Goal: Transaction & Acquisition: Book appointment/travel/reservation

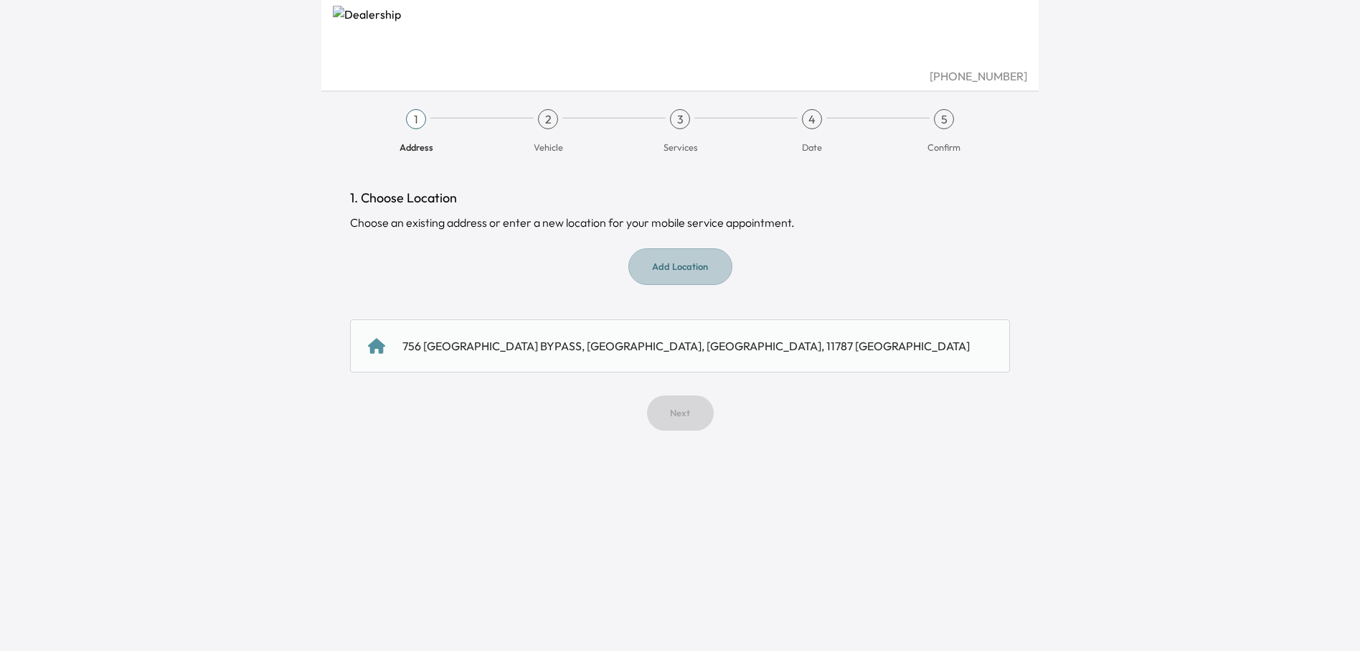
click at [679, 271] on button "Add Location" at bounding box center [681, 266] width 104 height 37
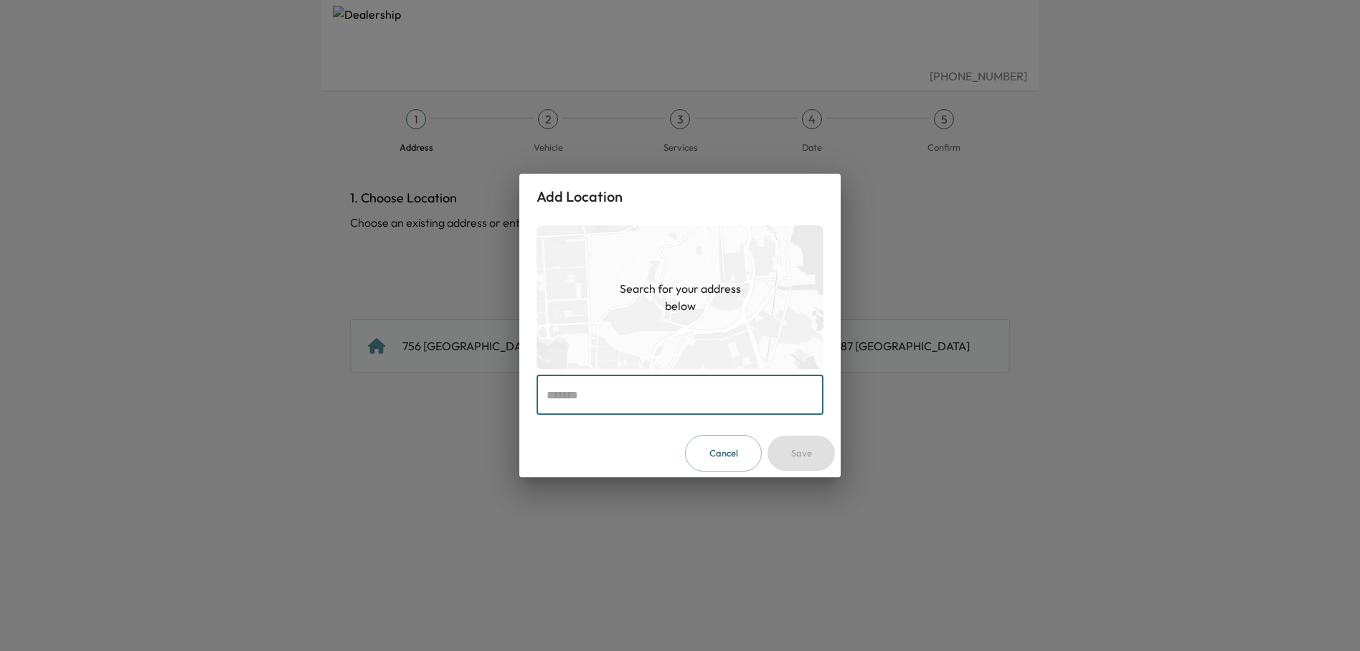
click at [631, 398] on input "text" at bounding box center [680, 395] width 287 height 40
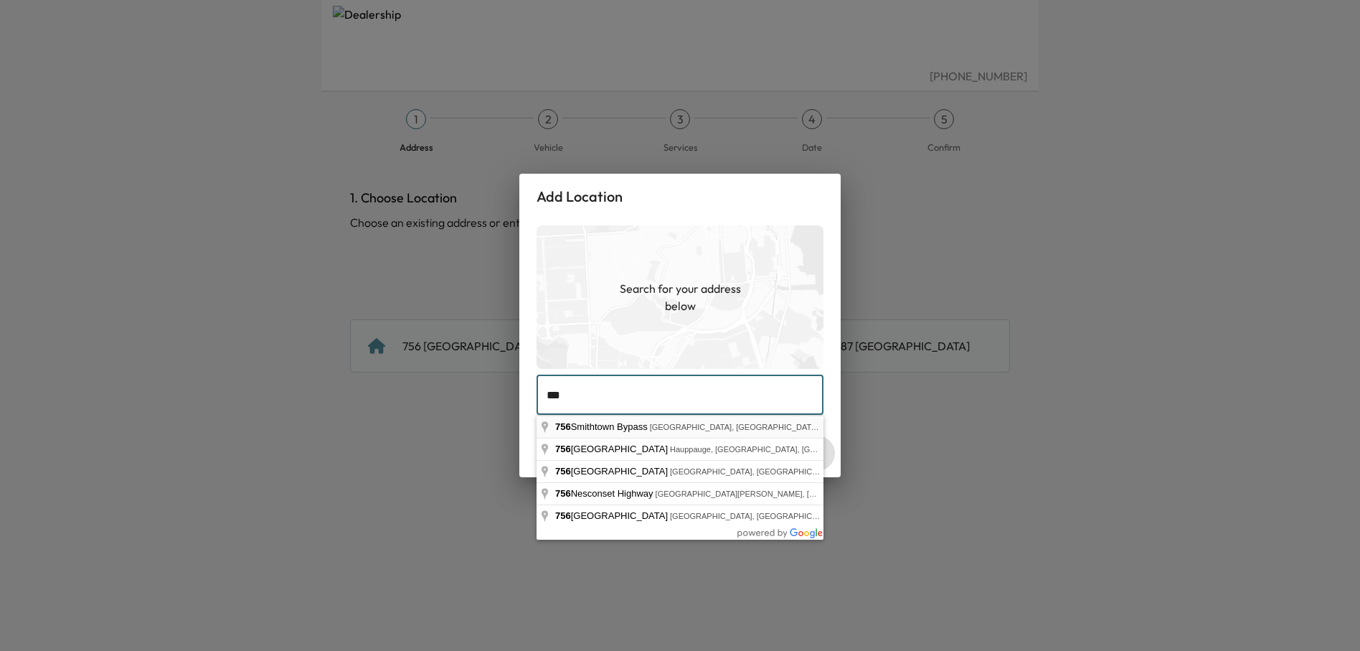
type input "**********"
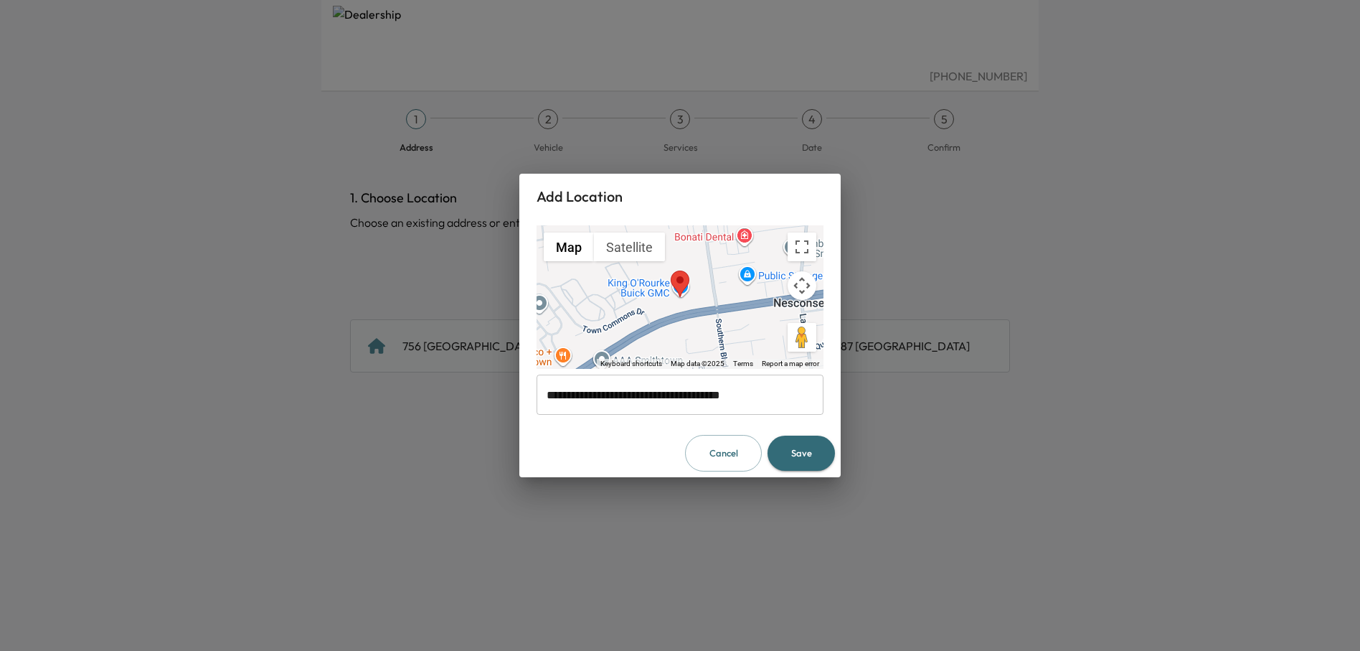
click at [829, 456] on button "Save" at bounding box center [801, 453] width 67 height 35
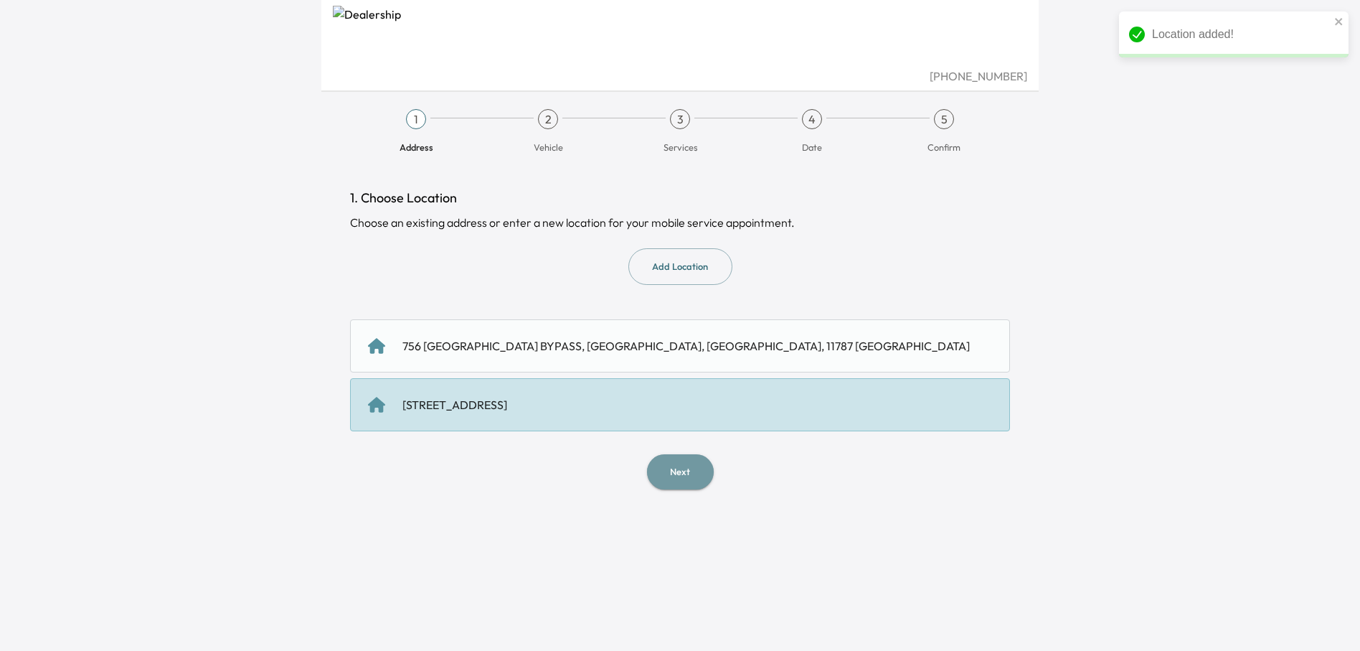
click at [695, 481] on button "Next" at bounding box center [680, 471] width 67 height 35
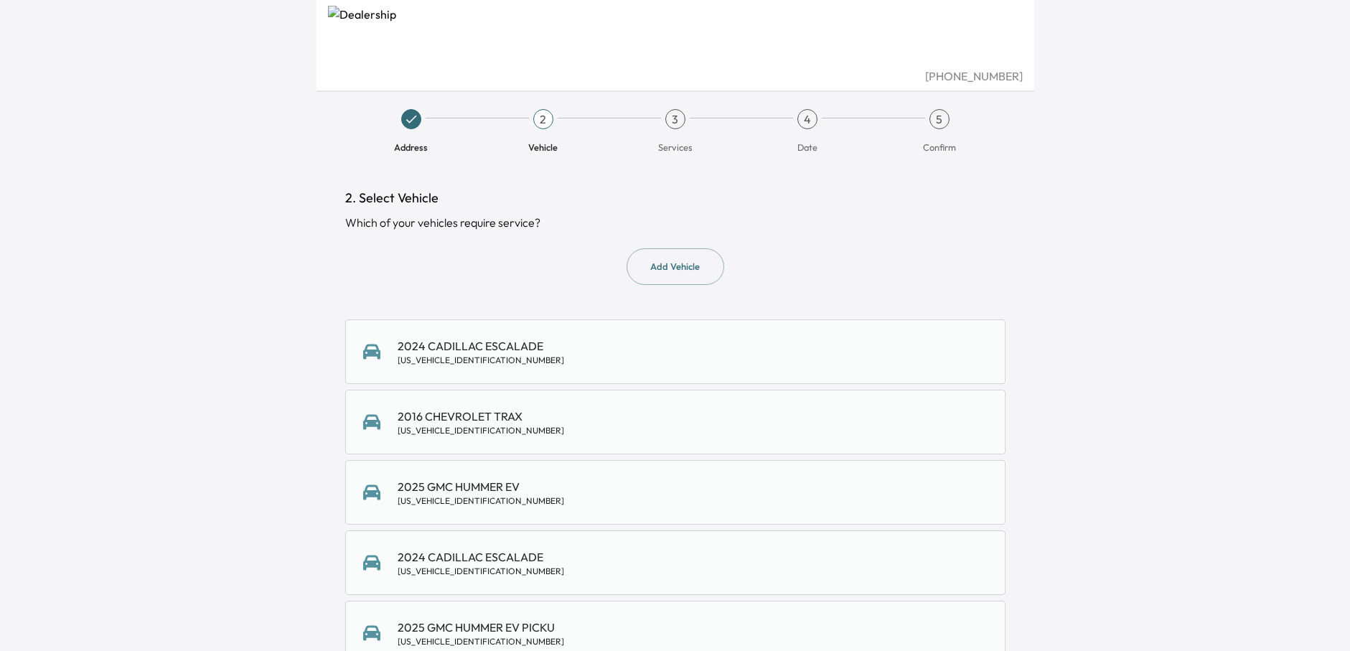
click at [458, 359] on div "[US_VEHICLE_IDENTIFICATION_NUMBER]" at bounding box center [480, 359] width 166 height 11
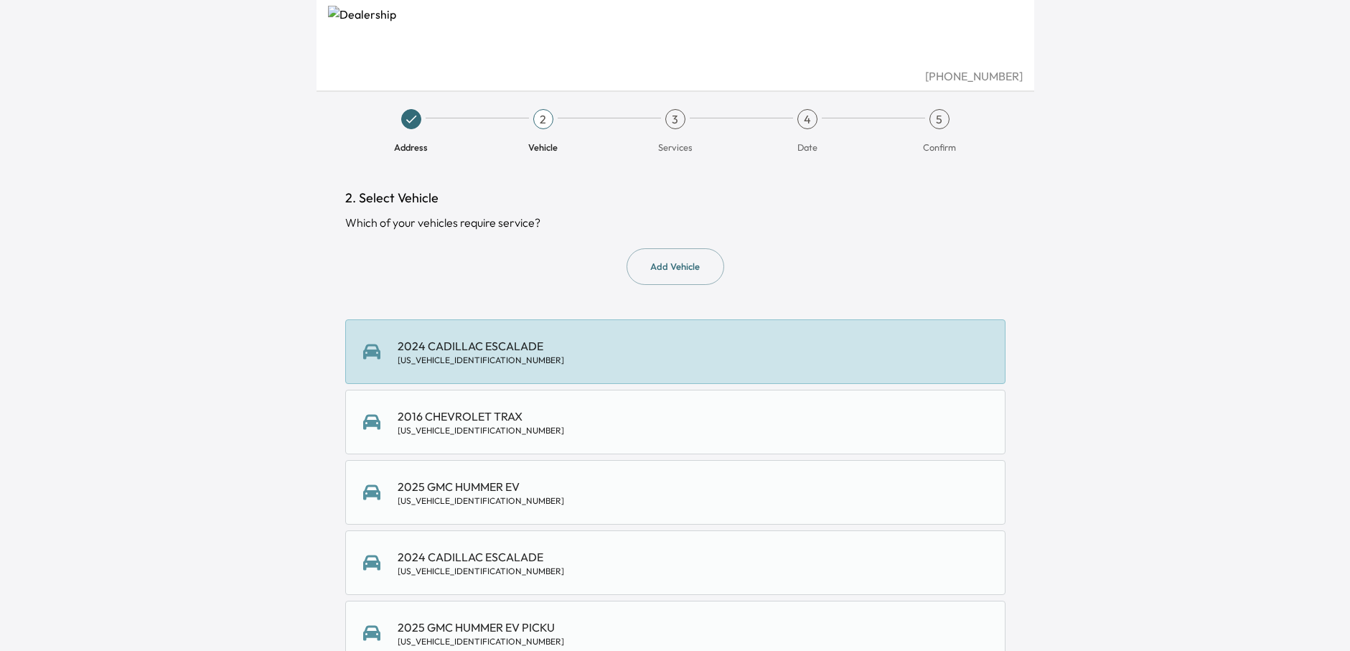
click at [471, 359] on div "[US_VEHICLE_IDENTIFICATION_NUMBER]" at bounding box center [480, 359] width 166 height 11
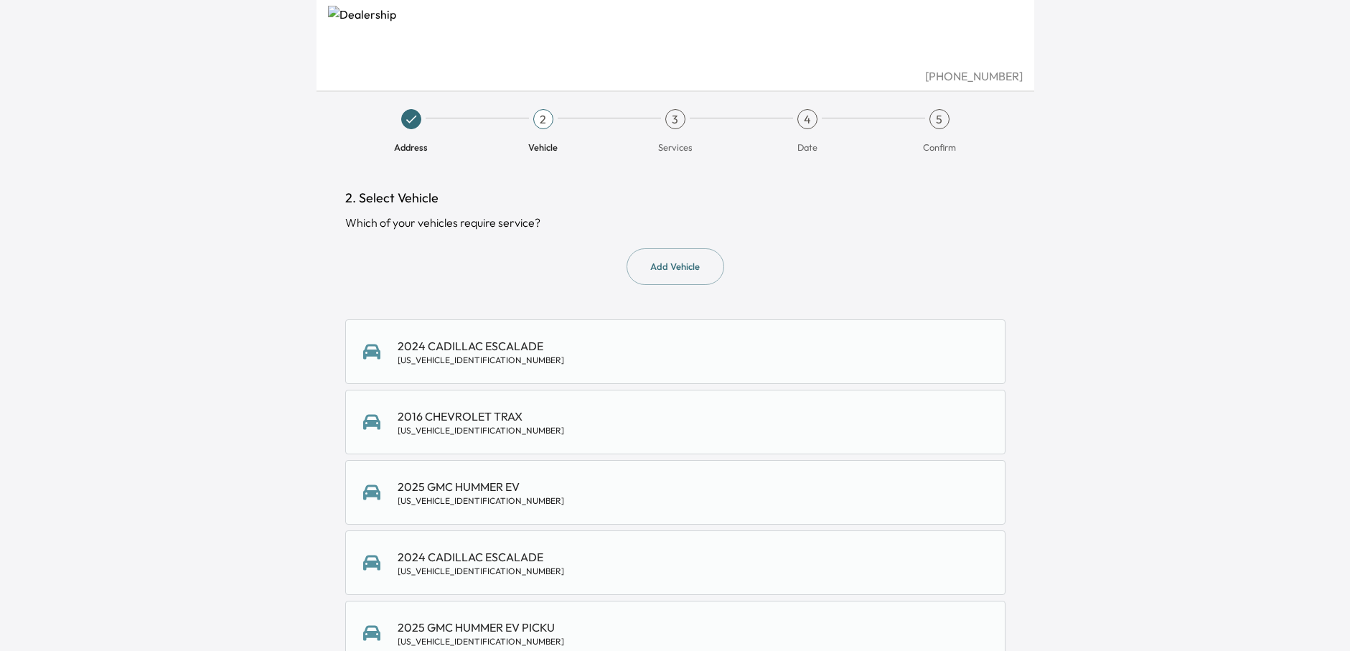
click at [436, 350] on div "2024 CADILLAC ESCALADE [US_VEHICLE_IDENTIFICATION_NUMBER]" at bounding box center [480, 351] width 166 height 29
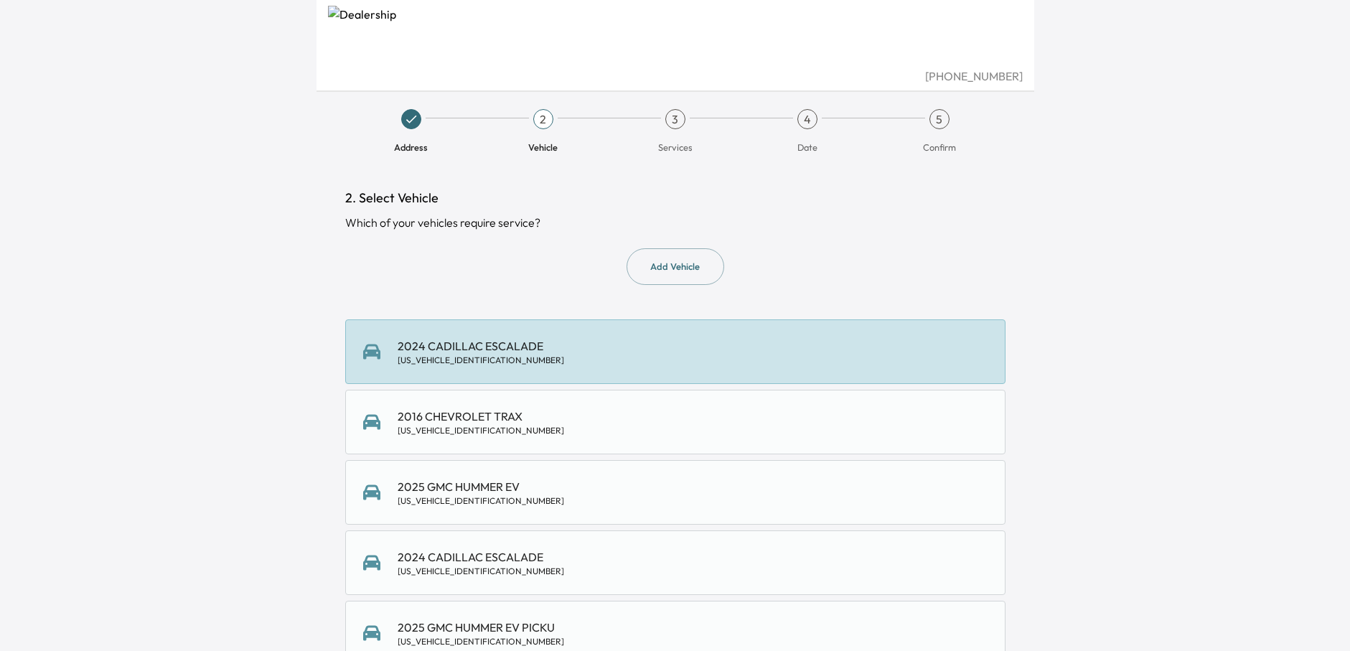
click at [1107, 428] on div "[PHONE_NUMBER] Address 2 Vehicle 3 Services 4 Date 5 Confirm 2. Select Vehicle …" at bounding box center [675, 325] width 1350 height 651
click at [474, 357] on div "[US_VEHICLE_IDENTIFICATION_NUMBER]" at bounding box center [480, 359] width 166 height 11
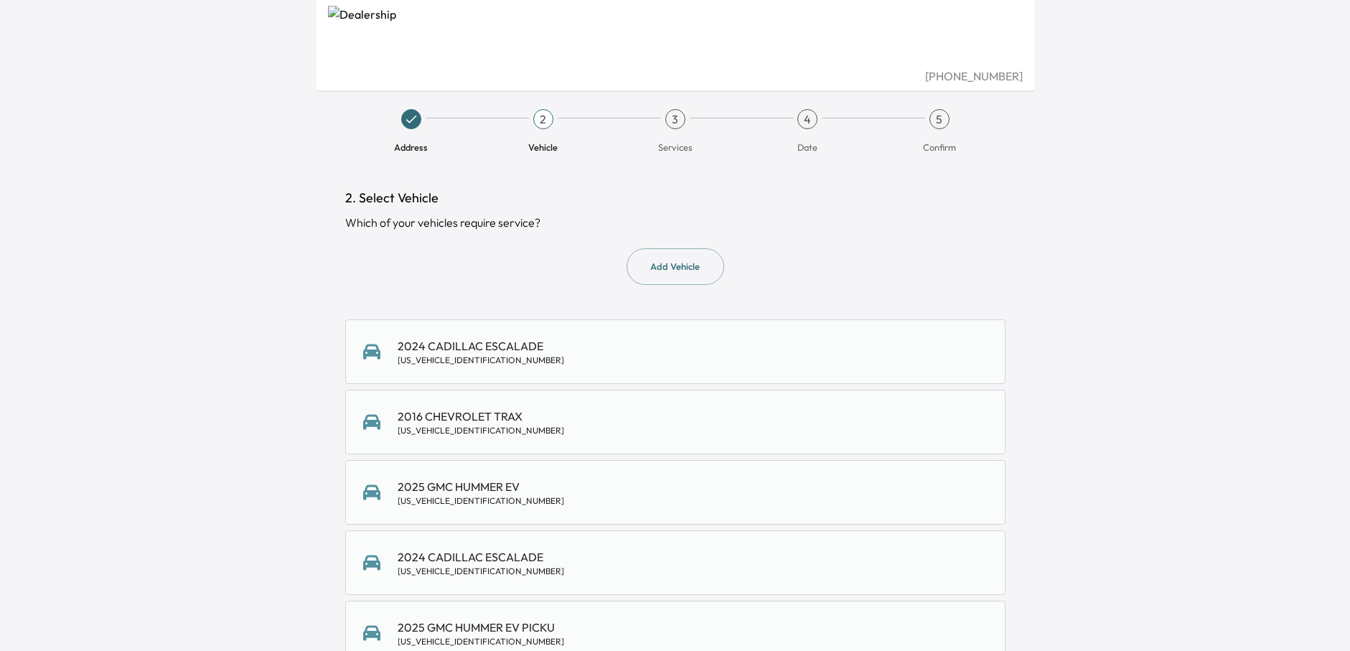
click at [469, 343] on div "2024 CADILLAC ESCALADE [US_VEHICLE_IDENTIFICATION_NUMBER]" at bounding box center [480, 351] width 166 height 29
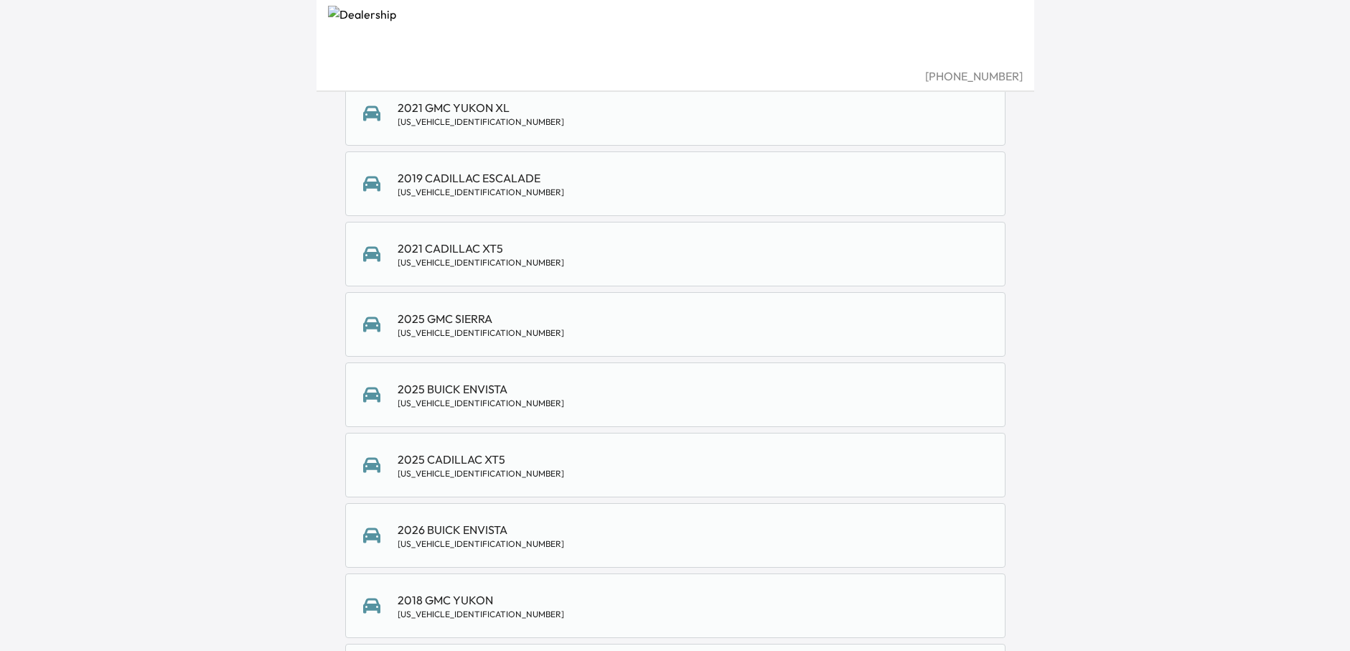
scroll to position [34974, 0]
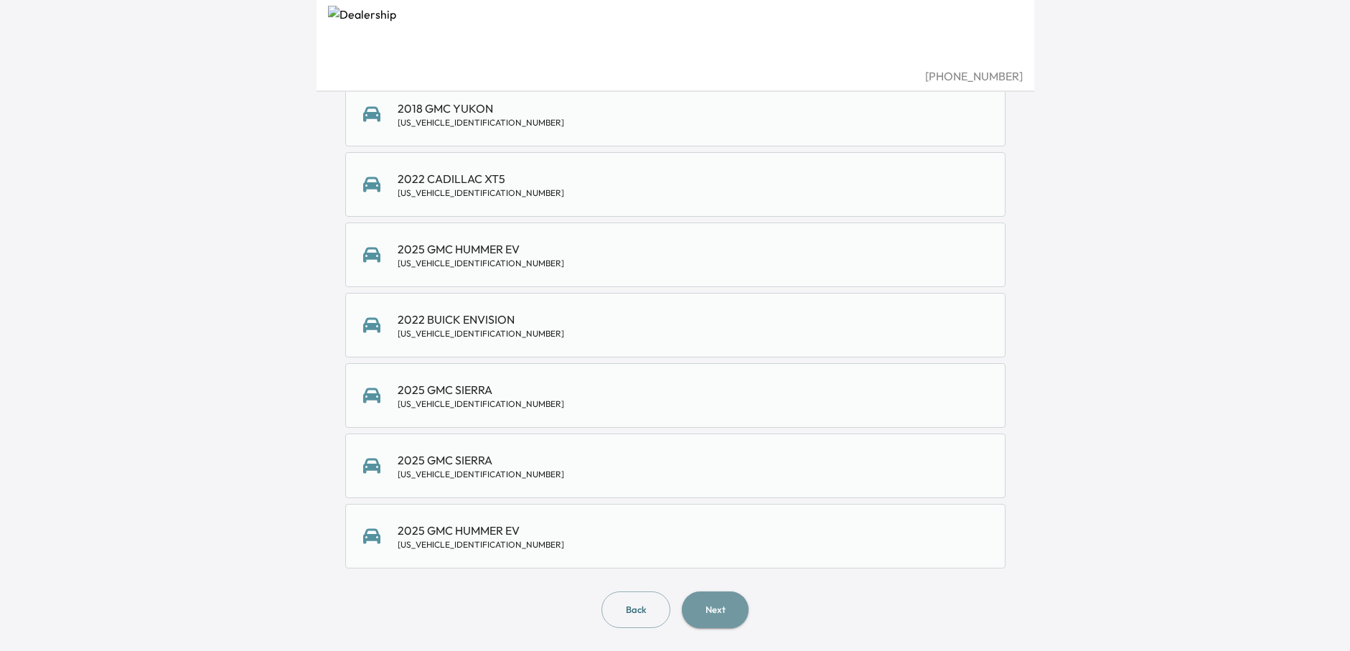
click at [721, 604] on button "Next" at bounding box center [715, 609] width 67 height 37
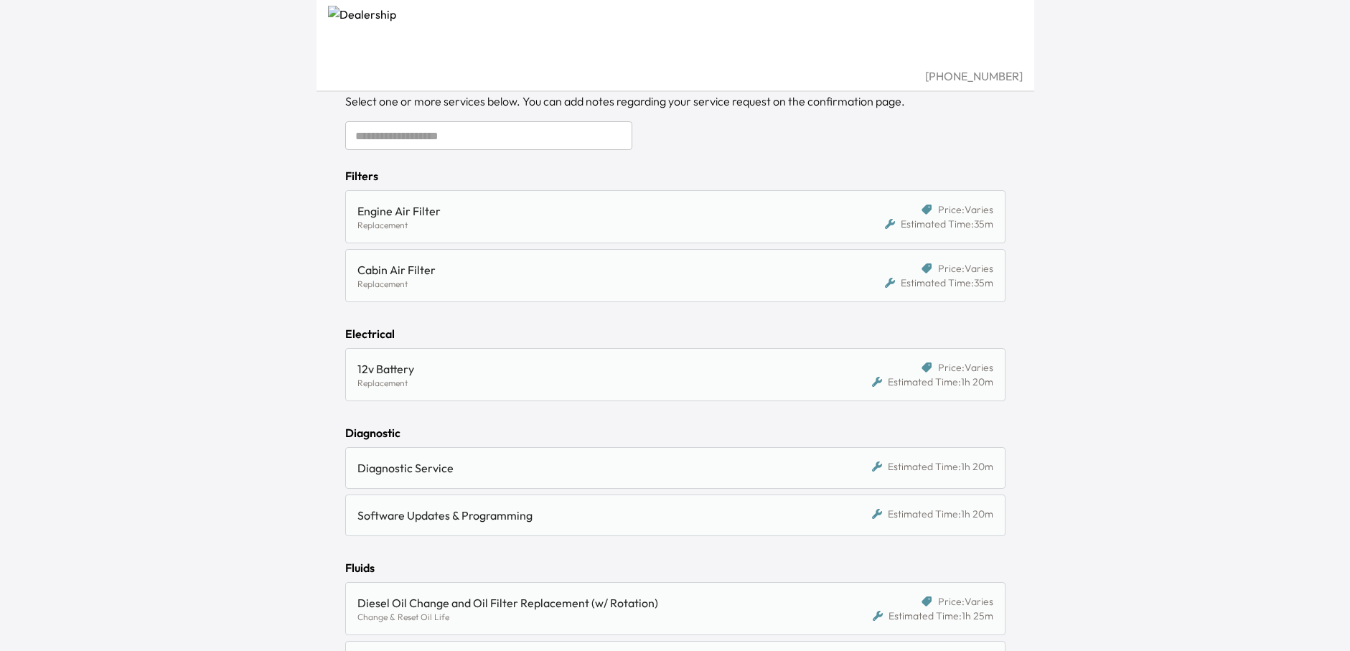
scroll to position [144, 0]
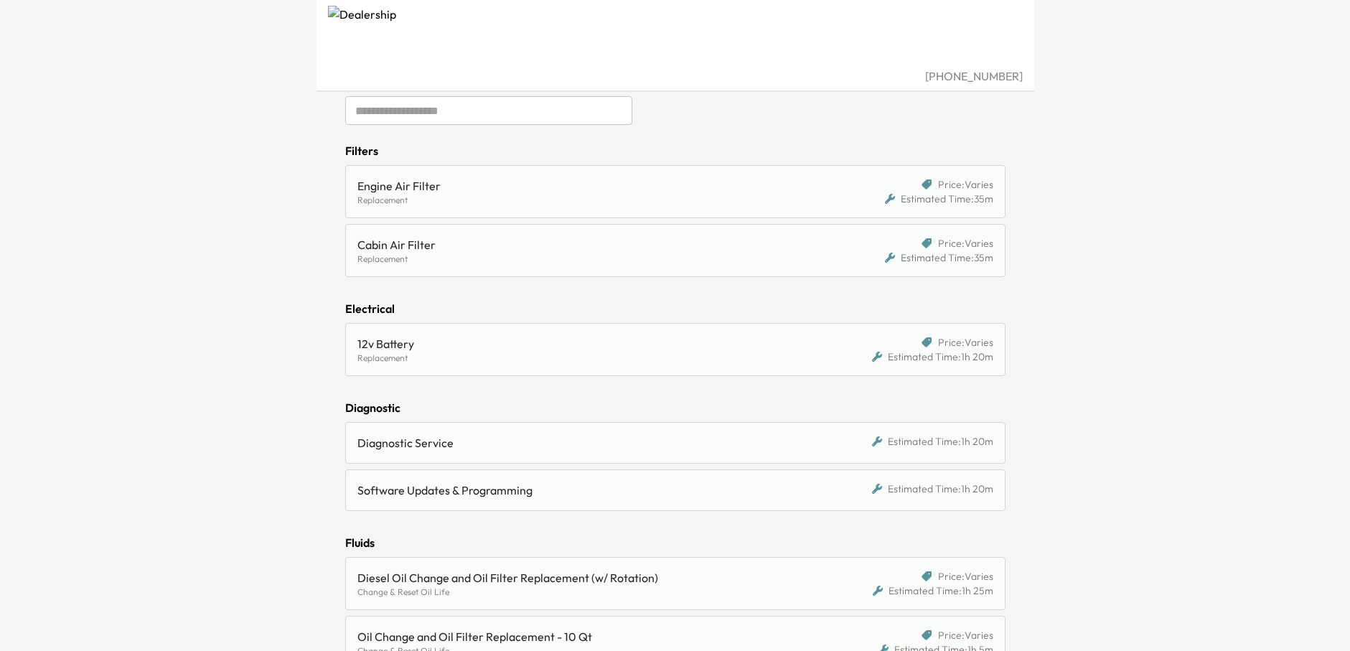
click at [490, 444] on div "Diagnostic Service" at bounding box center [590, 442] width 466 height 17
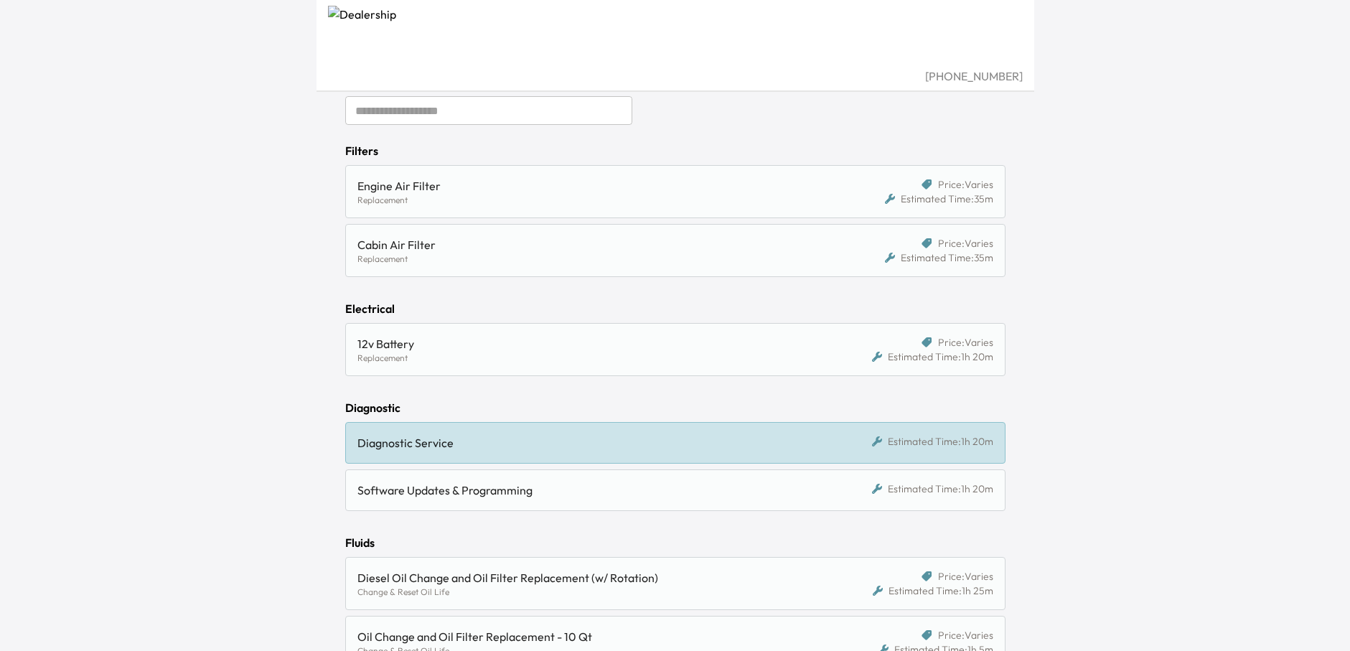
click at [286, 507] on html "[PHONE_NUMBER] Address Vehicle 3 Services 4 Date 5 Confirm 3. Select Service Se…" at bounding box center [675, 181] width 1350 height 651
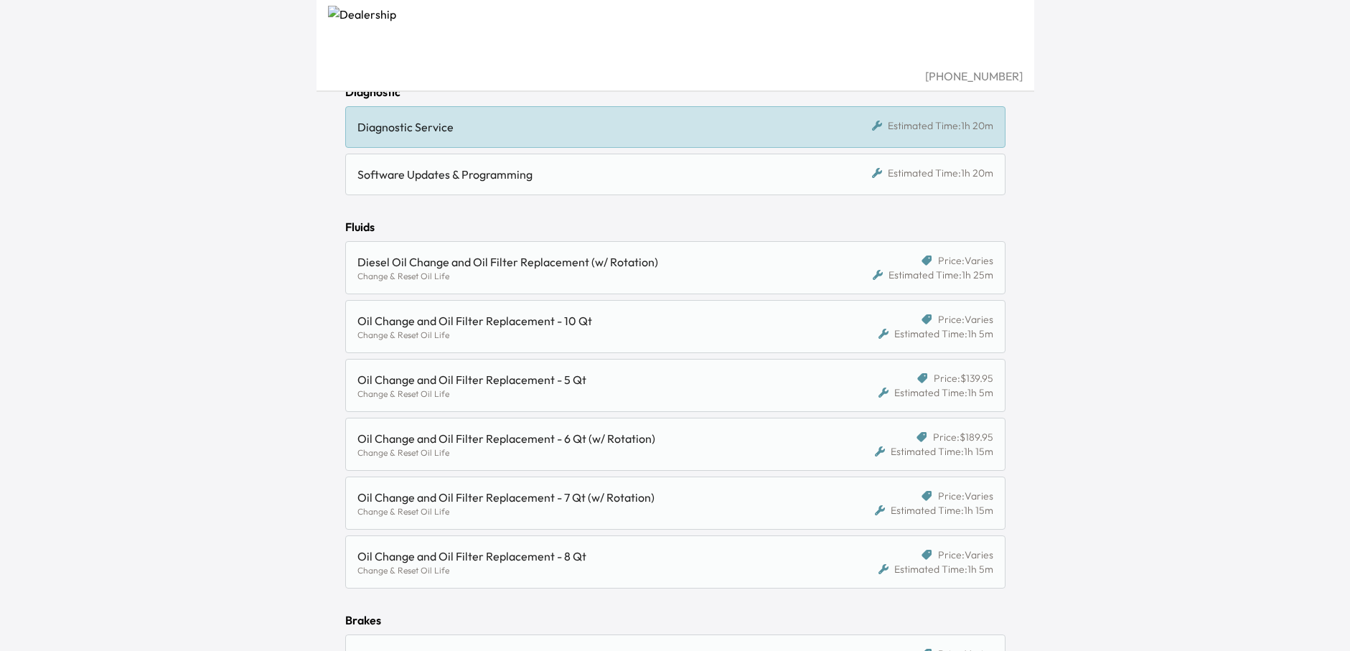
scroll to position [574, 0]
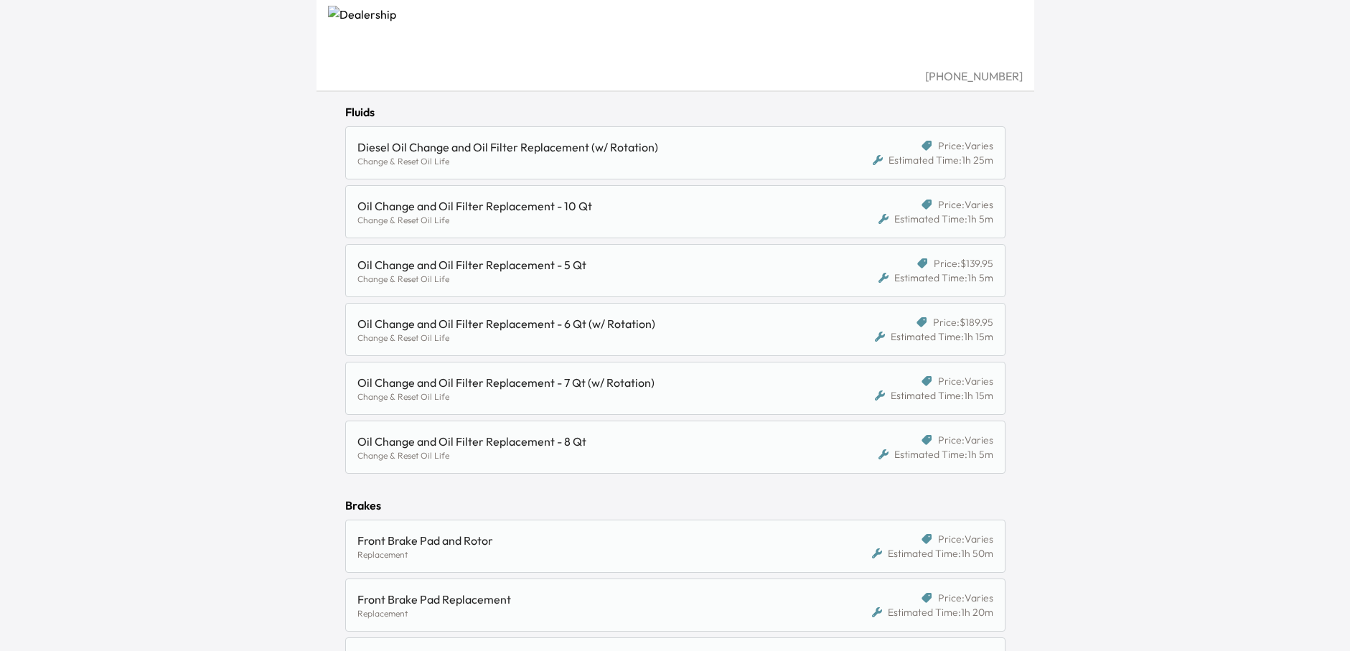
click at [577, 555] on div "Replacement" at bounding box center [590, 554] width 466 height 11
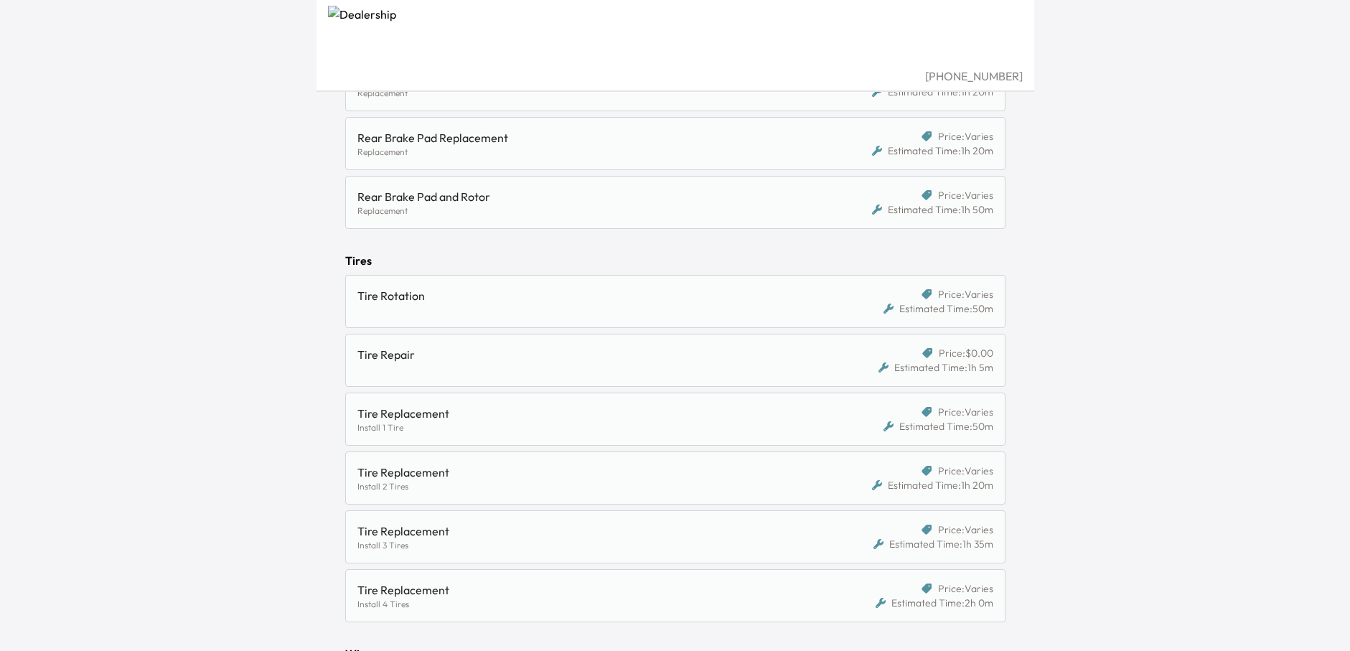
scroll to position [1346, 0]
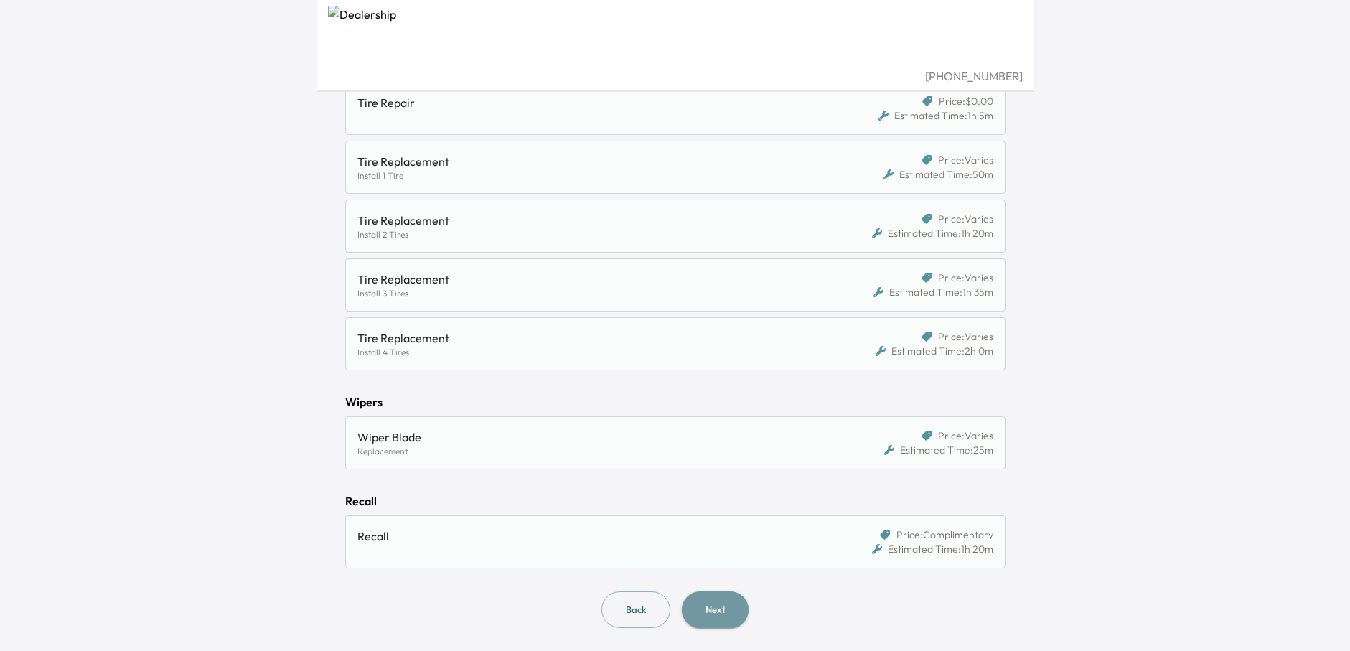
click at [716, 615] on button "Next" at bounding box center [715, 609] width 67 height 37
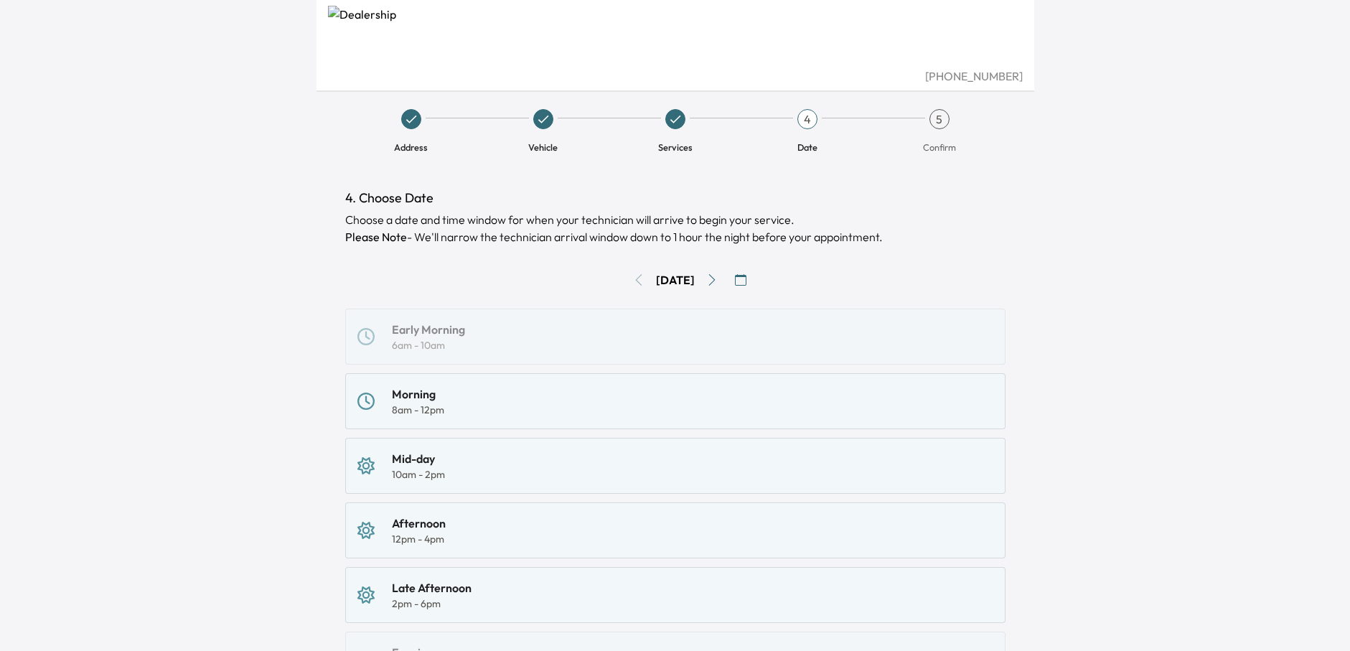
click at [395, 390] on div "Morning" at bounding box center [418, 393] width 52 height 17
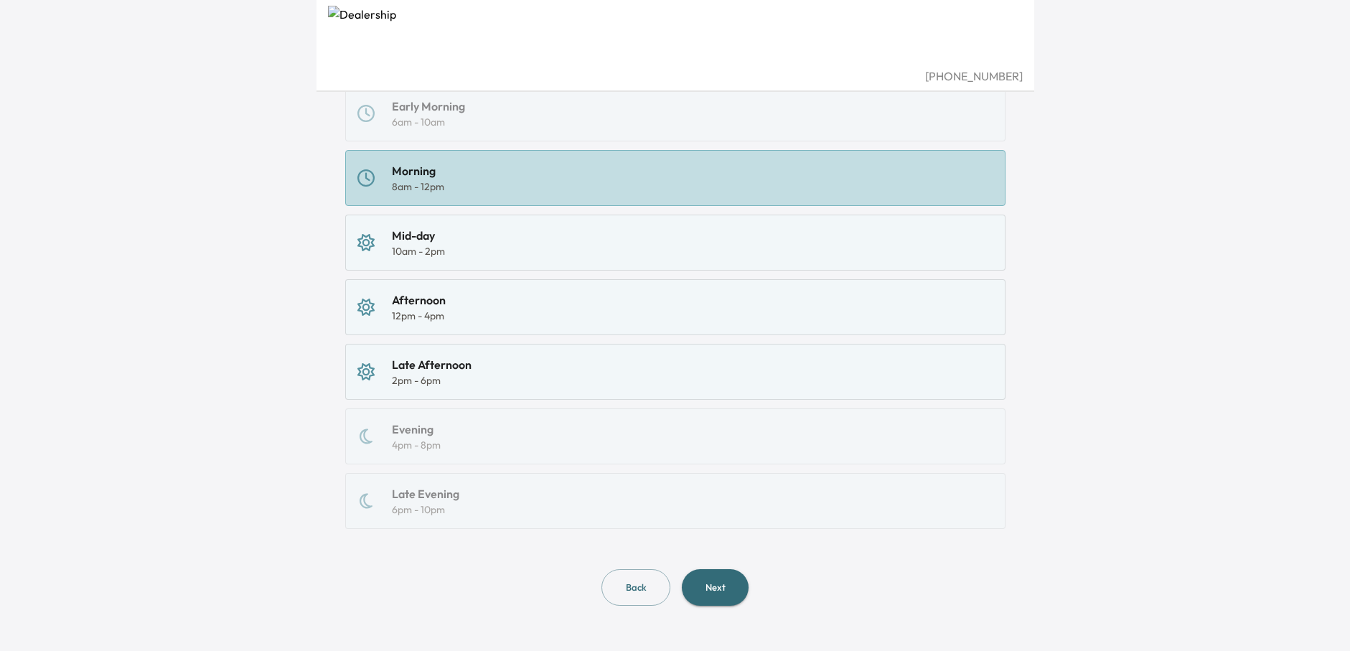
scroll to position [224, 0]
click at [715, 593] on button "Next" at bounding box center [715, 586] width 67 height 37
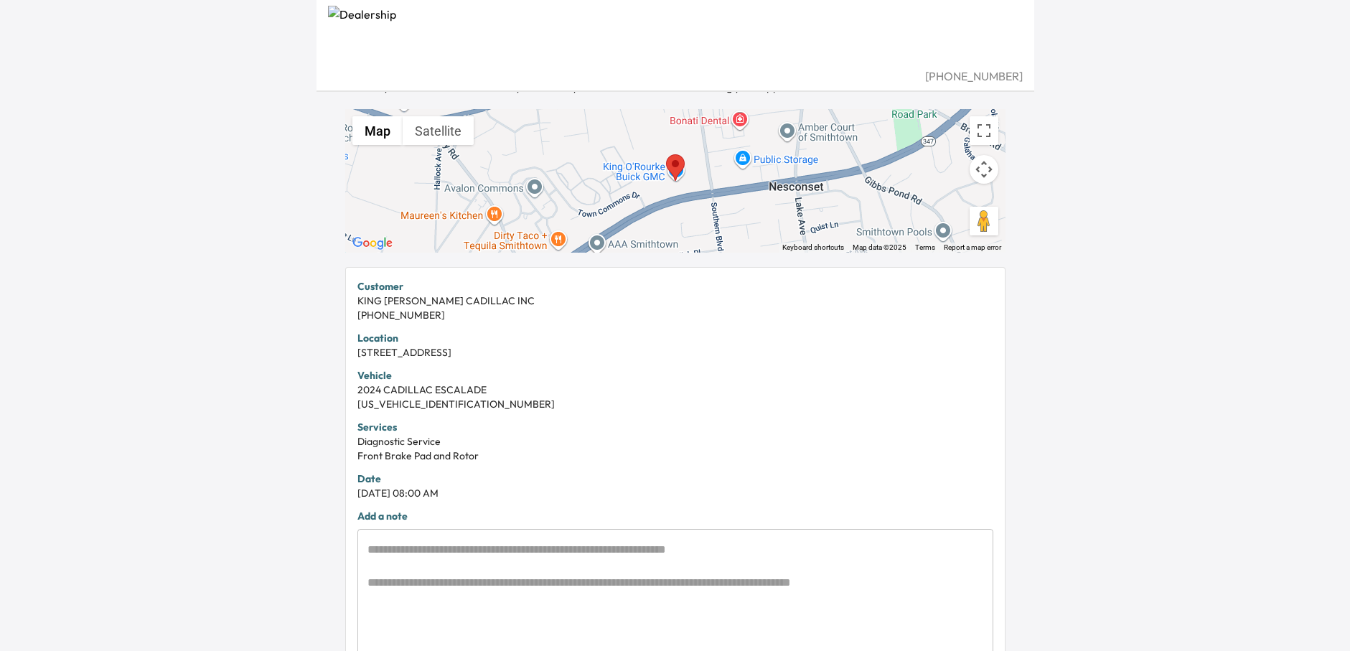
scroll to position [273, 0]
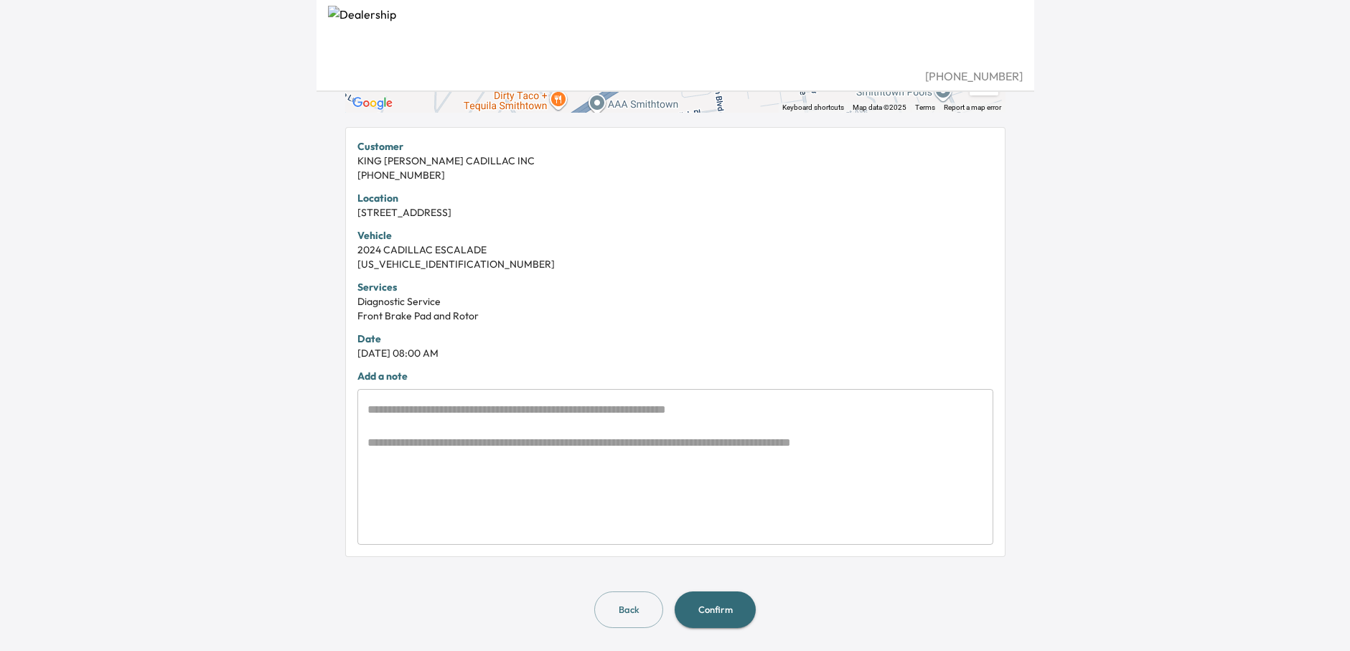
click at [466, 400] on div "* ​" at bounding box center [675, 467] width 636 height 156
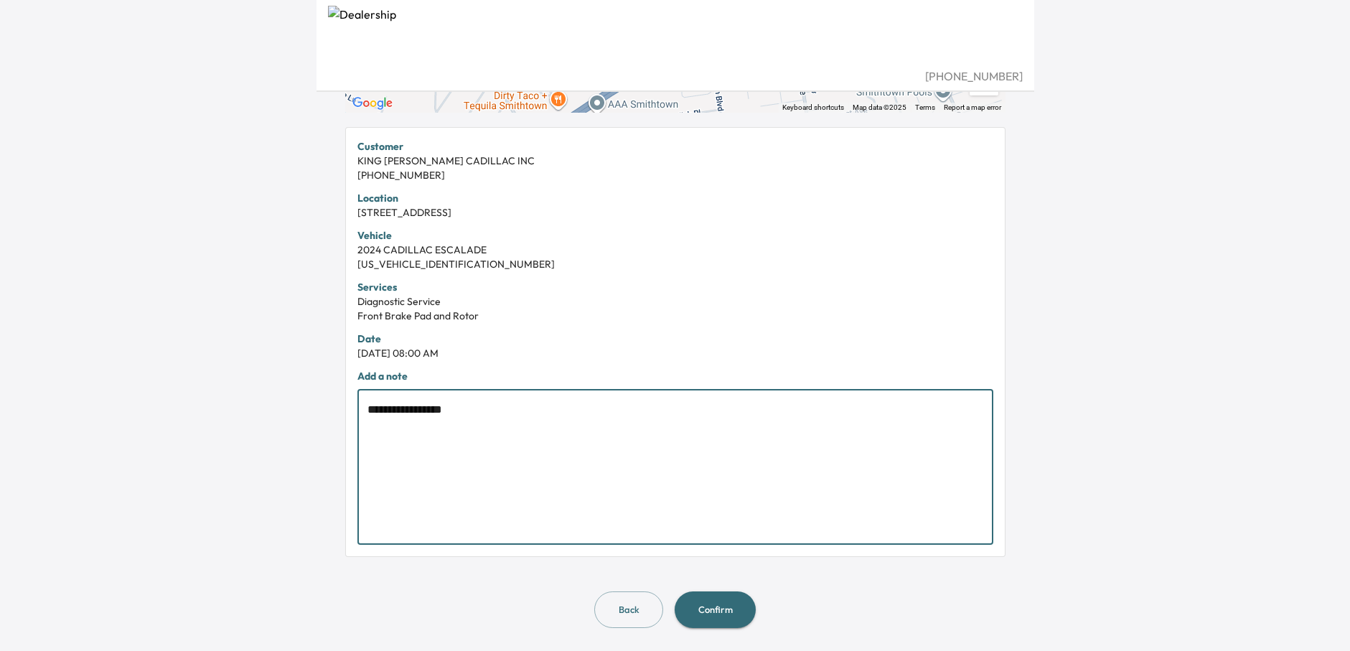
type textarea "**********"
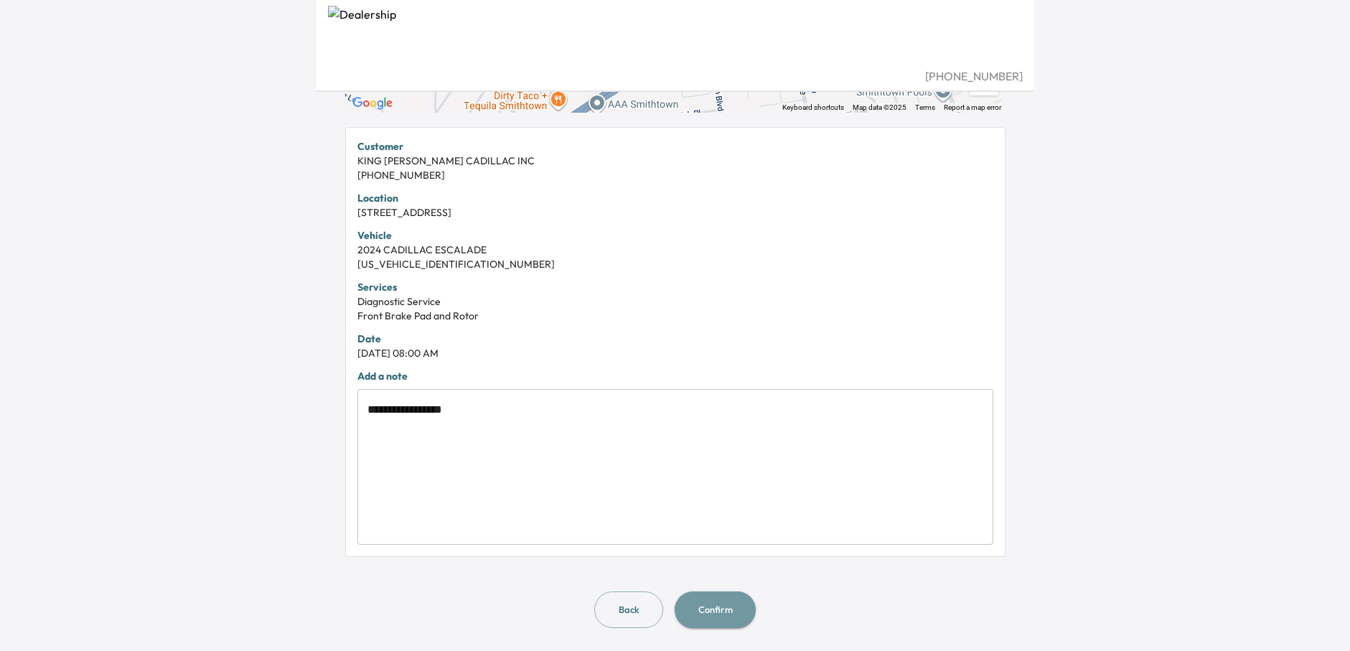
click at [722, 613] on button "Confirm" at bounding box center [714, 609] width 81 height 37
